Goal: Transaction & Acquisition: Purchase product/service

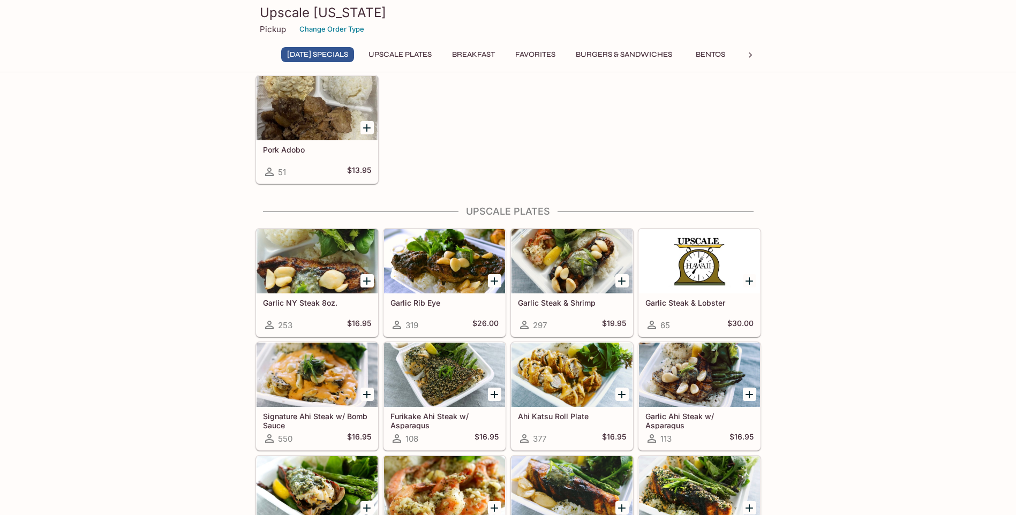
scroll to position [54, 0]
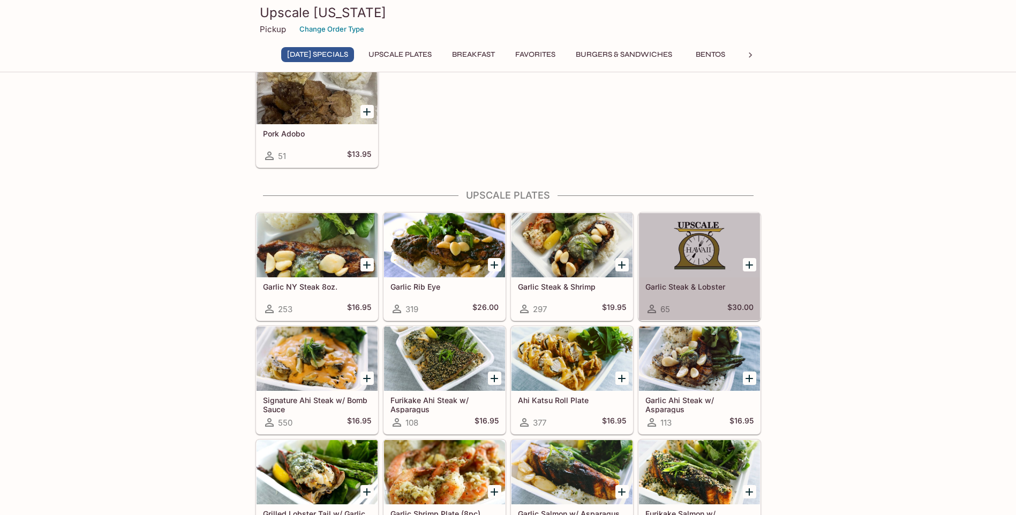
click at [724, 254] on div at bounding box center [699, 245] width 121 height 64
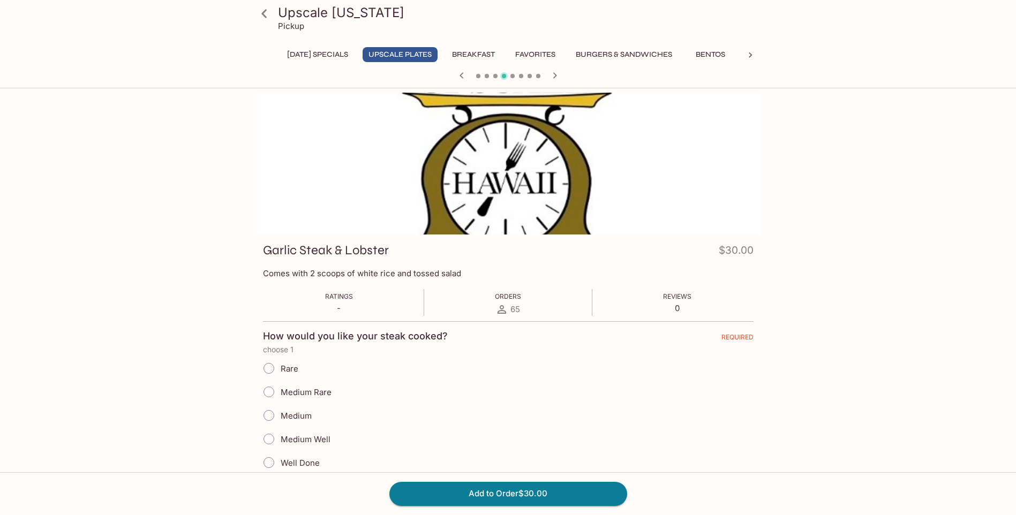
scroll to position [54, 0]
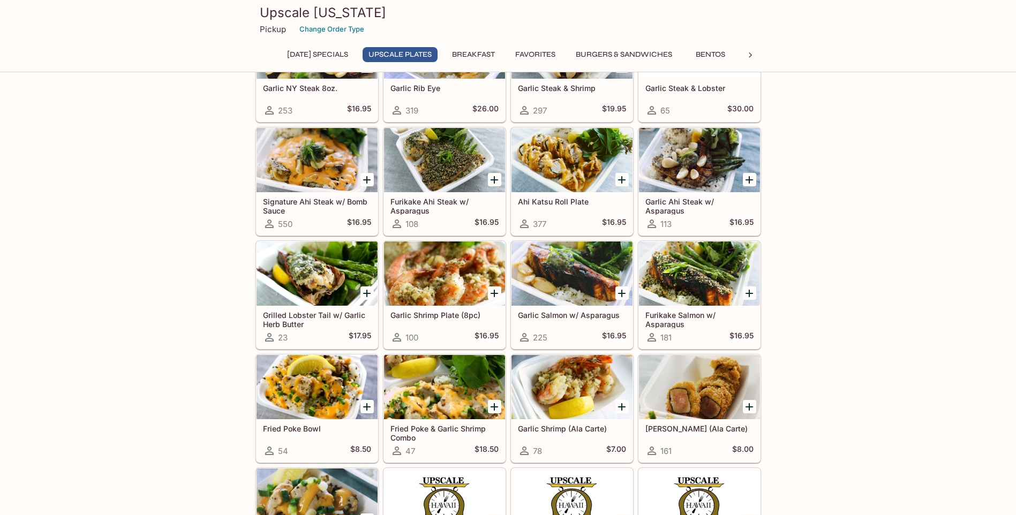
scroll to position [161, 0]
